Goal: Task Accomplishment & Management: Manage account settings

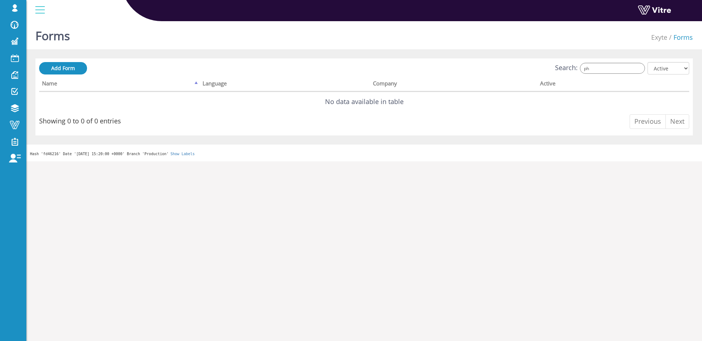
type input "p"
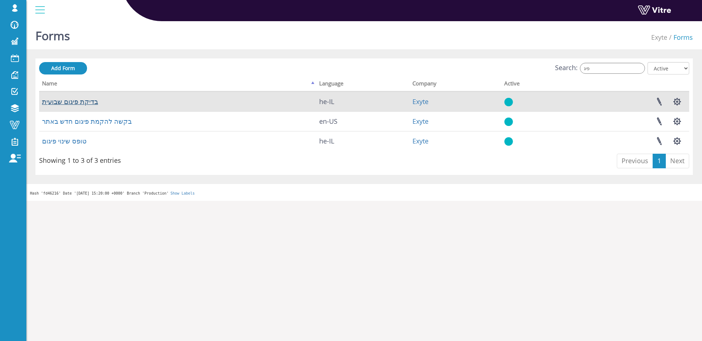
type input "פיג"
click at [75, 99] on link "בדיקת פיגום שבועית" at bounding box center [70, 101] width 56 height 9
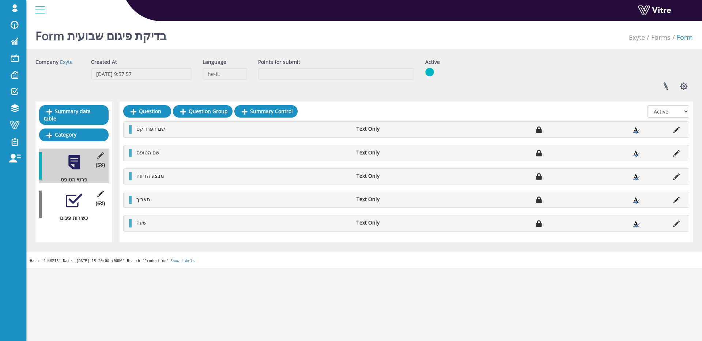
click at [76, 208] on div at bounding box center [74, 201] width 16 height 16
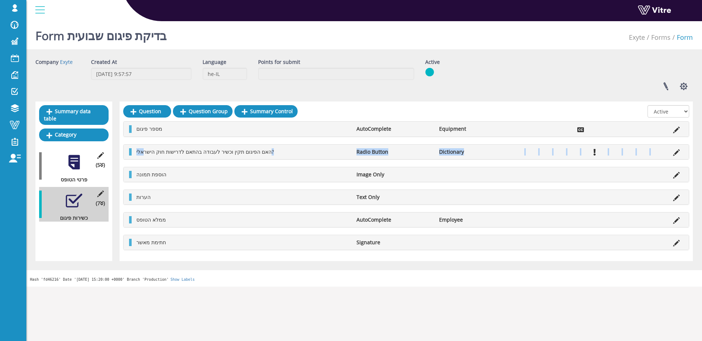
drag, startPoint x: 144, startPoint y: 154, endPoint x: 276, endPoint y: 156, distance: 131.2
click at [276, 156] on div "האם הפיגום תקין וכשיר לעבודה בהתאם לדרישות חוק הישראלי? Radio Button Dictionary" at bounding box center [406, 152] width 565 height 15
click at [674, 153] on icon at bounding box center [676, 152] width 7 height 7
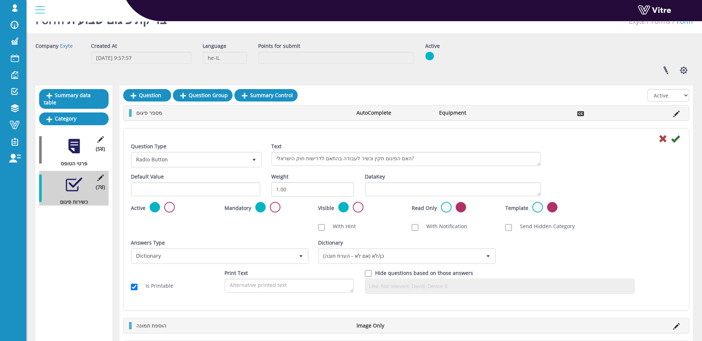
scroll to position [19, 0]
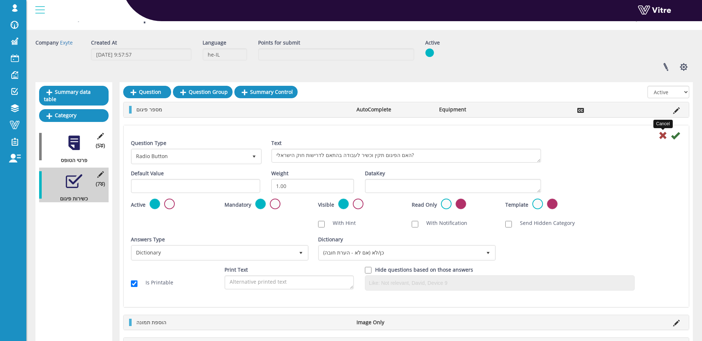
click at [665, 137] on icon at bounding box center [662, 135] width 9 height 9
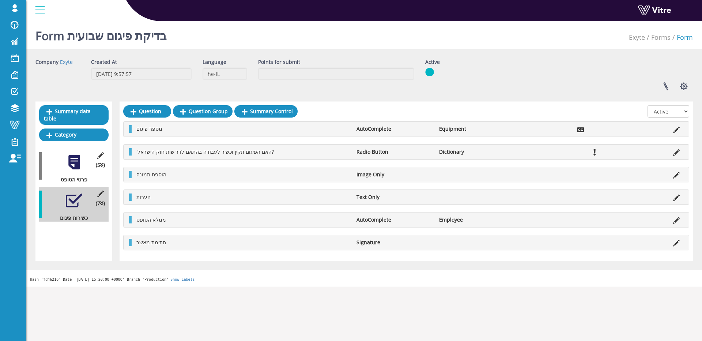
scroll to position [0, 0]
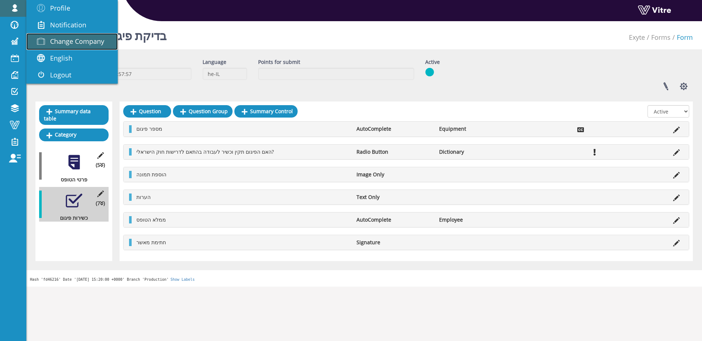
click at [73, 38] on span "Change Company" at bounding box center [77, 41] width 54 height 9
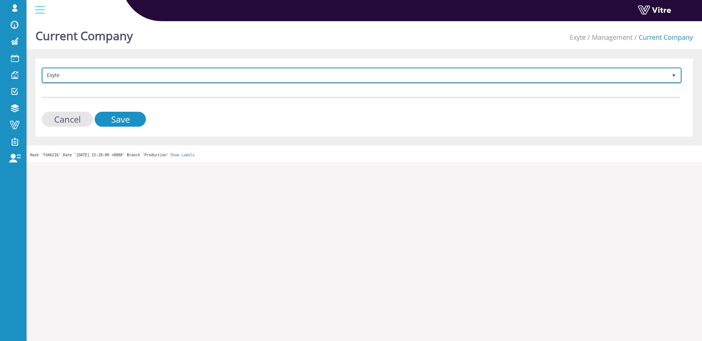
click at [95, 73] on span "Exyte" at bounding box center [355, 75] width 624 height 13
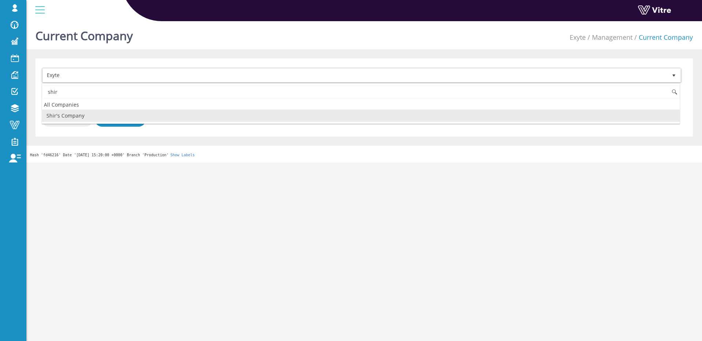
click at [86, 118] on li "Shir's Company" at bounding box center [360, 116] width 637 height 12
type input "shir"
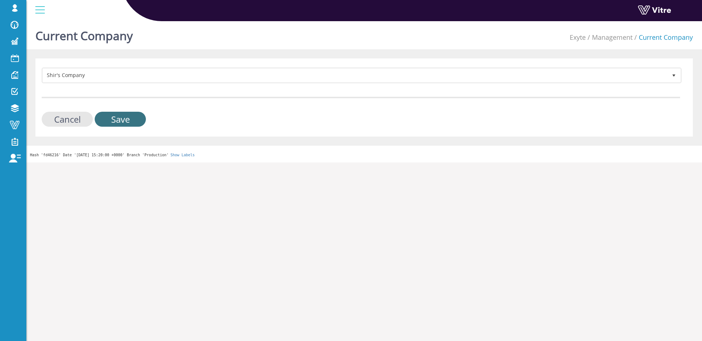
click at [122, 119] on input "Save" at bounding box center [120, 119] width 51 height 15
